Goal: Check status: Check status

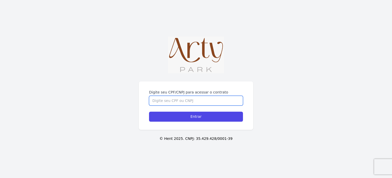
click at [185, 101] on input "Digite seu CPF/CNPJ para acessar o contrato" at bounding box center [196, 101] width 94 height 10
paste input "874.433.250-53"
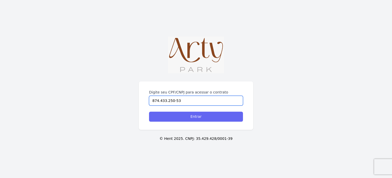
type input "874.433.250-53"
click at [219, 120] on input "Entrar" at bounding box center [196, 116] width 94 height 10
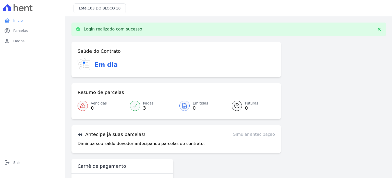
click at [288, 101] on div "Saúde do Contrato Em dia Resumo de parcelas Vencidas 0 Pagas 3 Emitidas 0 Futur…" at bounding box center [229, 115] width 315 height 147
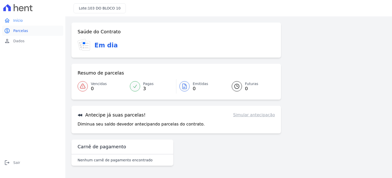
click at [20, 30] on span "Parcelas" at bounding box center [20, 30] width 15 height 5
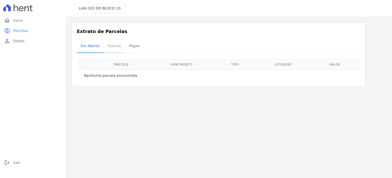
click at [113, 48] on span "Futuras" at bounding box center [114, 46] width 19 height 10
click at [129, 47] on span "Pagas" at bounding box center [134, 46] width 17 height 10
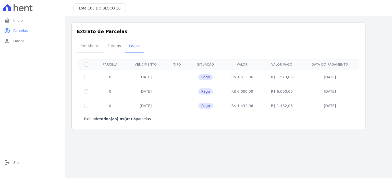
click at [85, 44] on span "Em Aberto" at bounding box center [90, 46] width 25 height 10
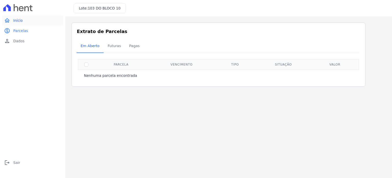
click at [21, 21] on span "Início" at bounding box center [17, 20] width 9 height 5
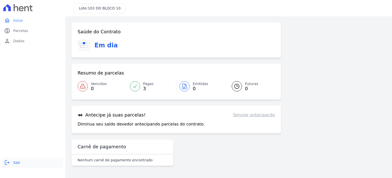
click at [15, 160] on span "Sair" at bounding box center [16, 162] width 7 height 5
